Goal: Task Accomplishment & Management: Manage account settings

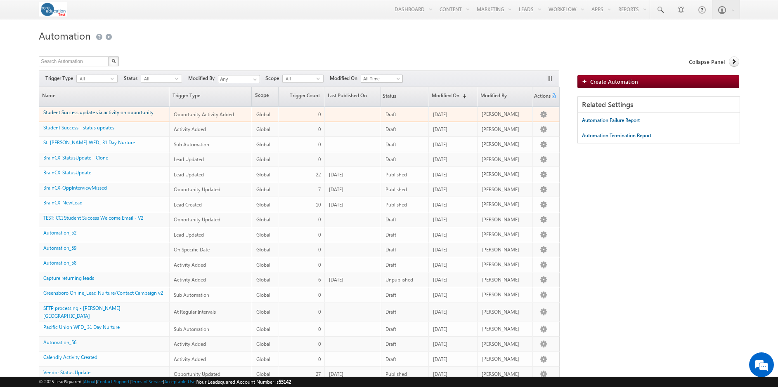
click at [124, 115] on link "Student Success update via activity on opportunity" at bounding box center [98, 112] width 110 height 6
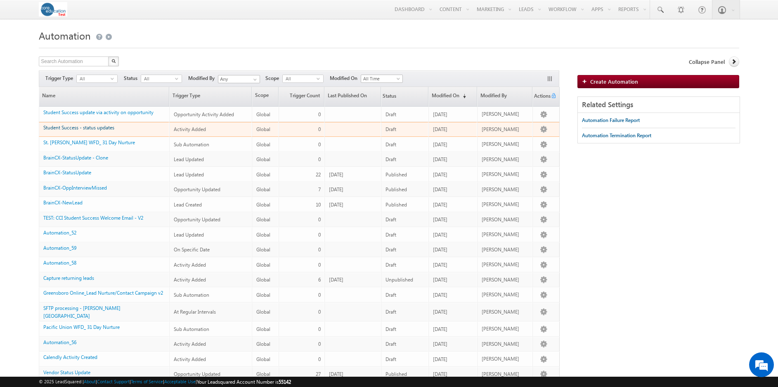
click at [105, 131] on link "Student Success - status updates" at bounding box center [78, 128] width 71 height 6
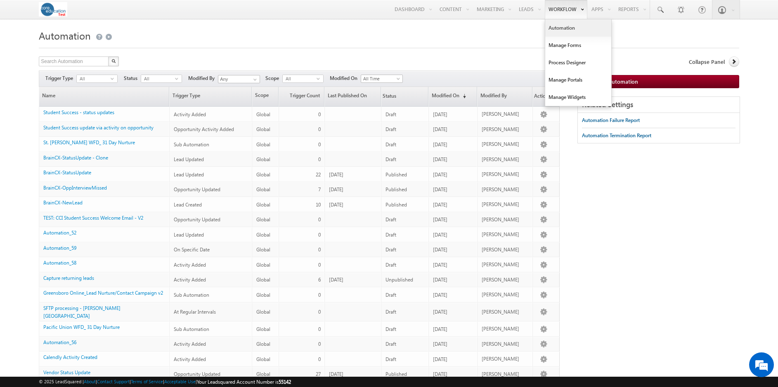
click at [564, 28] on link "Automation" at bounding box center [578, 27] width 66 height 17
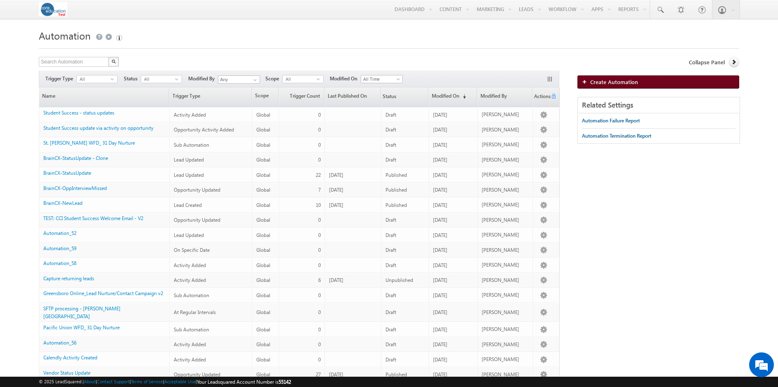
click at [603, 78] on link "Create Automation" at bounding box center [658, 82] width 162 height 13
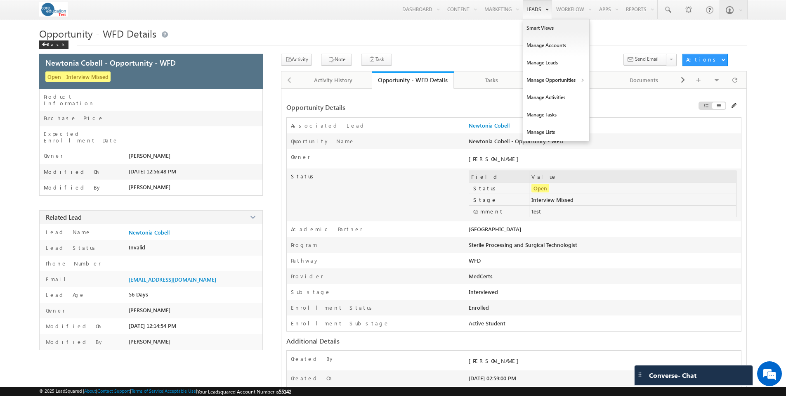
click at [540, 11] on link "Leads" at bounding box center [537, 9] width 29 height 19
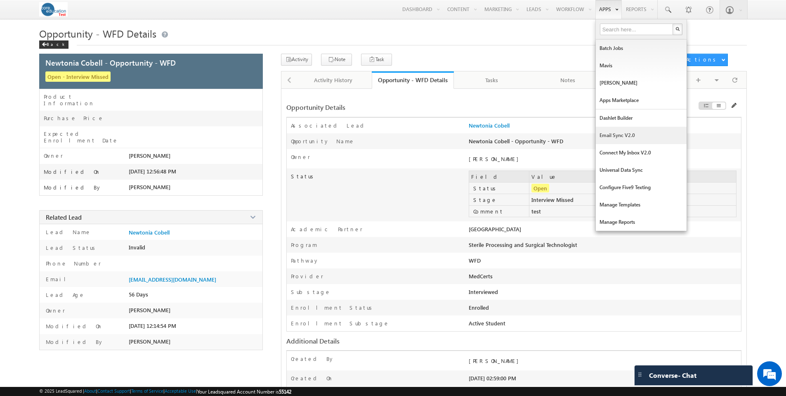
click at [613, 133] on link "Email Sync v2.0" at bounding box center [641, 135] width 91 height 17
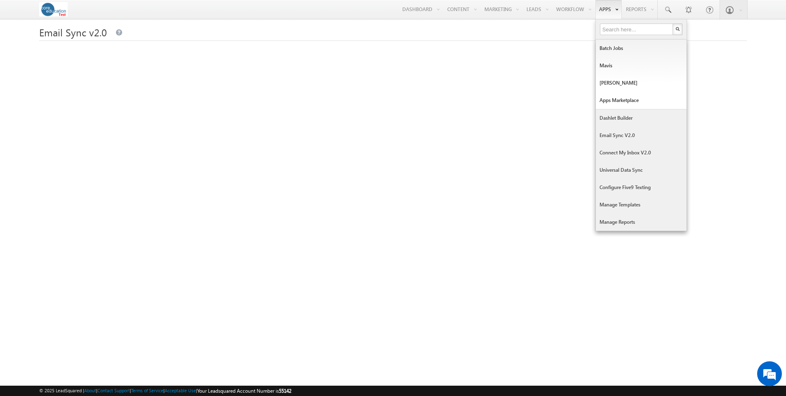
click at [623, 156] on link "Connect My Inbox v2.0" at bounding box center [641, 152] width 91 height 17
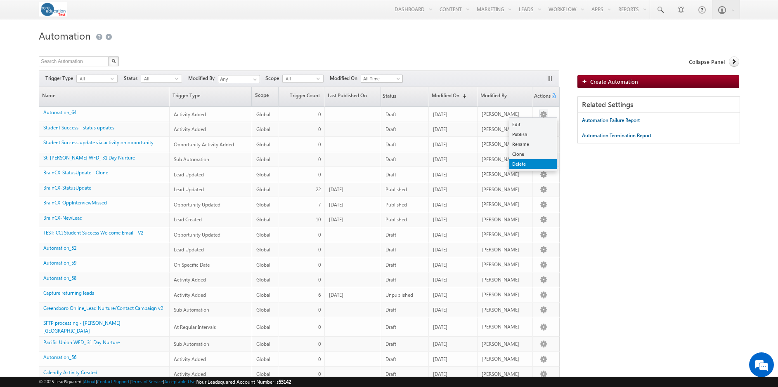
click at [529, 165] on link "Delete" at bounding box center [532, 164] width 47 height 10
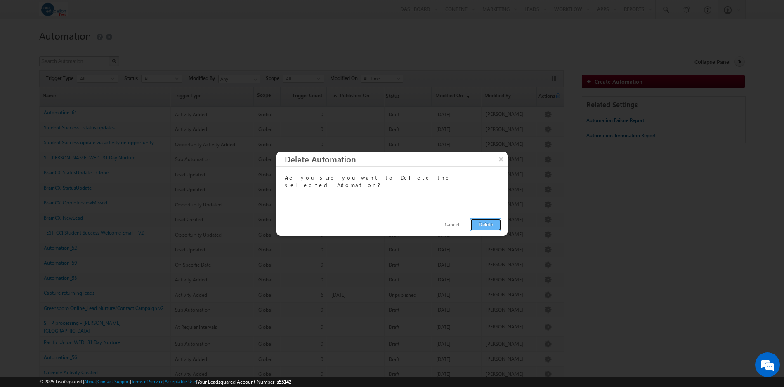
click at [486, 222] on button "Delete" at bounding box center [485, 225] width 31 height 13
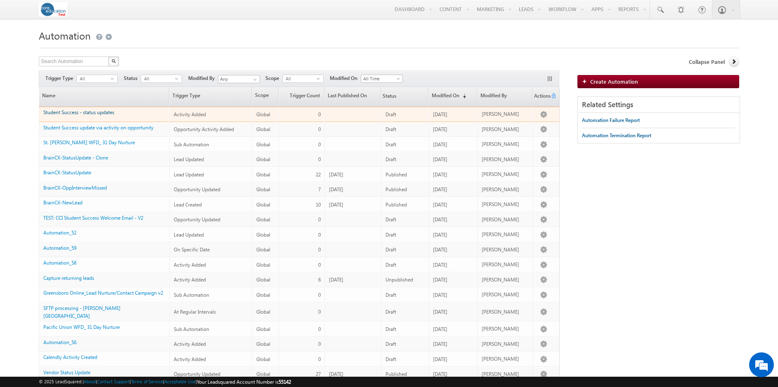
click at [97, 114] on link "Student Success - status updates" at bounding box center [78, 112] width 71 height 6
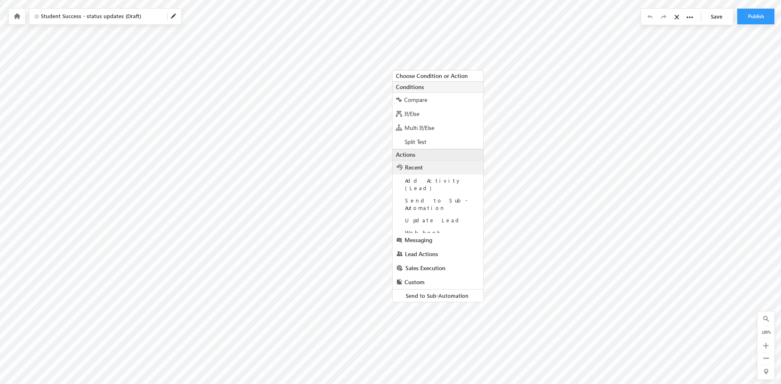
scroll to position [3, 0]
click at [423, 253] on span "Lead Actions" at bounding box center [421, 257] width 33 height 8
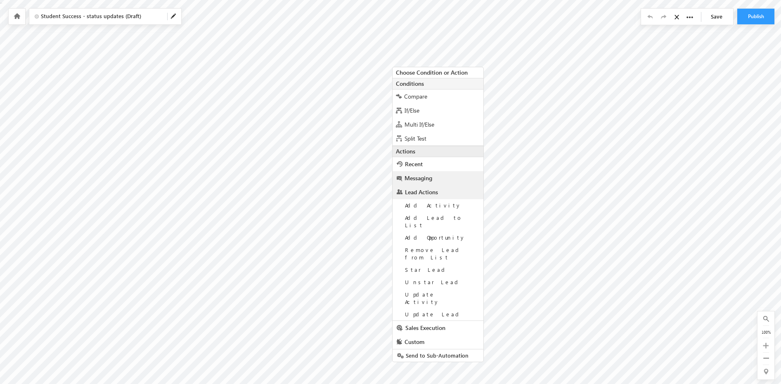
click at [427, 179] on span "Messaging" at bounding box center [418, 178] width 28 height 8
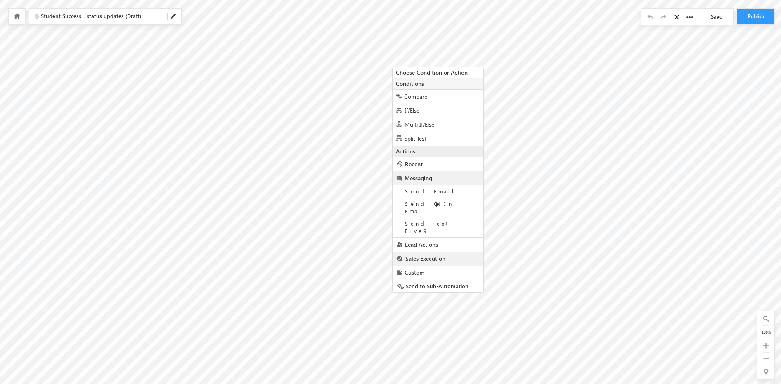
click at [432, 255] on span "Sales Execution" at bounding box center [425, 259] width 40 height 8
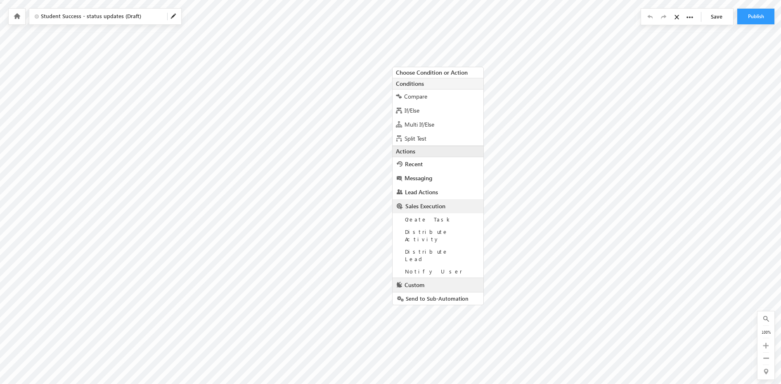
click at [421, 281] on span "Custom" at bounding box center [414, 285] width 20 height 8
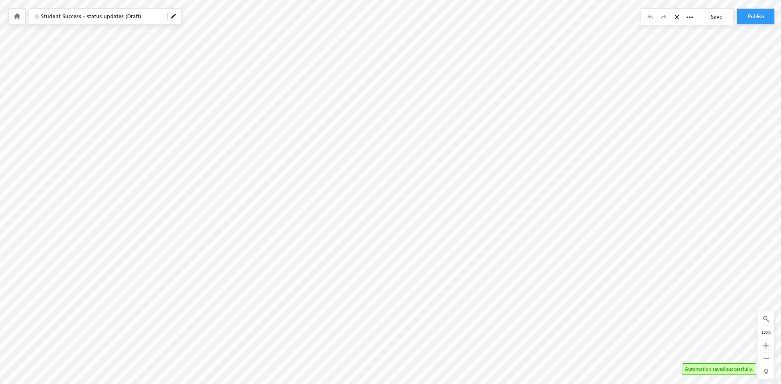
click at [15, 18] on icon at bounding box center [17, 16] width 7 height 6
click at [18, 14] on icon at bounding box center [17, 16] width 7 height 6
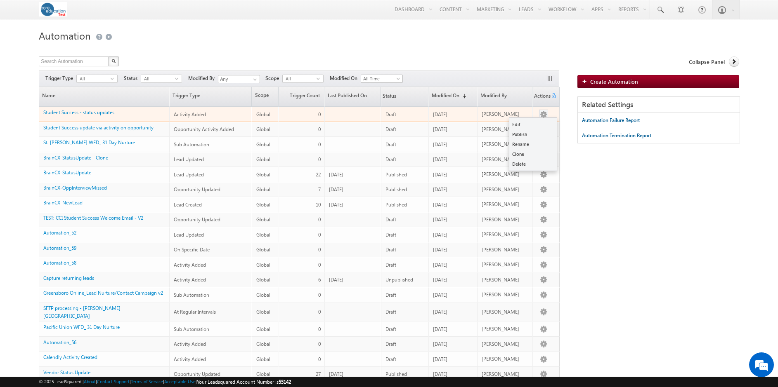
click at [544, 114] on button "button" at bounding box center [543, 115] width 8 height 8
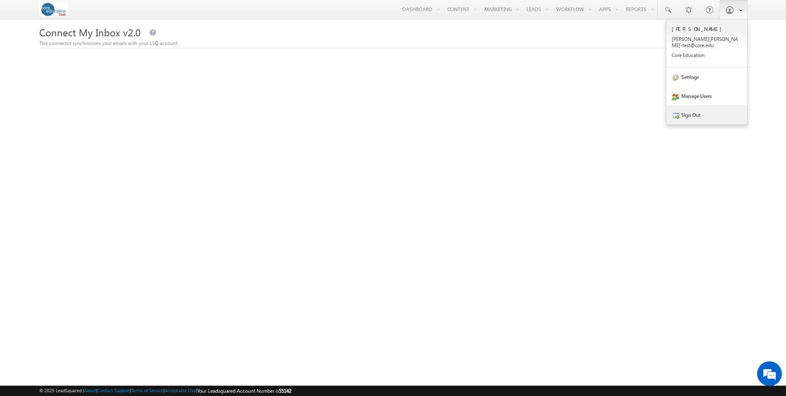
click at [691, 109] on link "Sign Out" at bounding box center [706, 114] width 81 height 19
